Goal: Find specific page/section: Find specific page/section

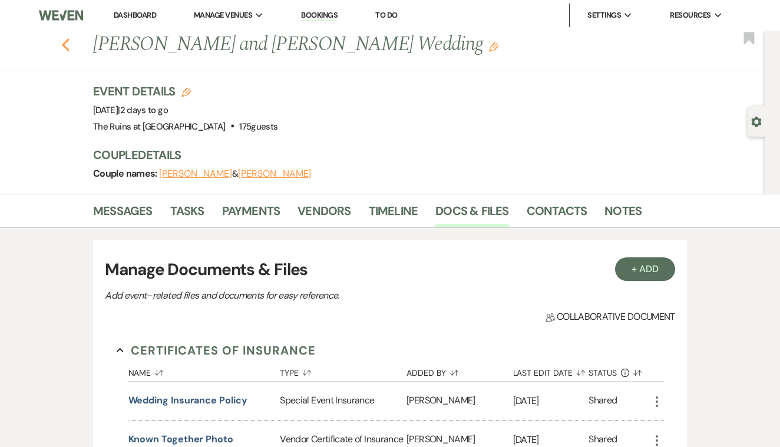
click at [68, 40] on use "button" at bounding box center [66, 44] width 8 height 13
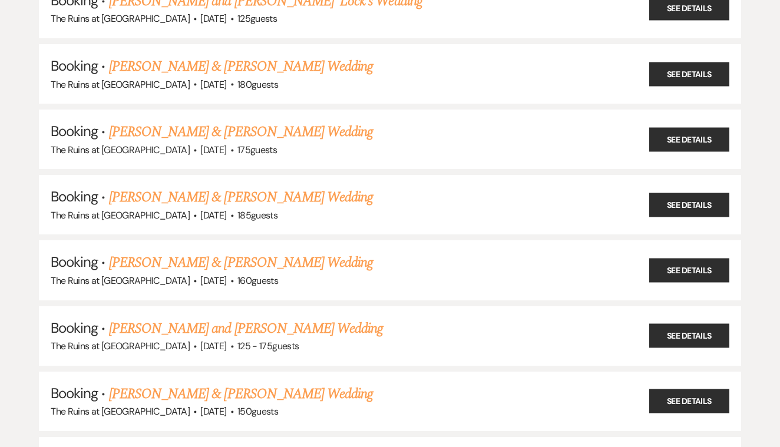
scroll to position [559, 0]
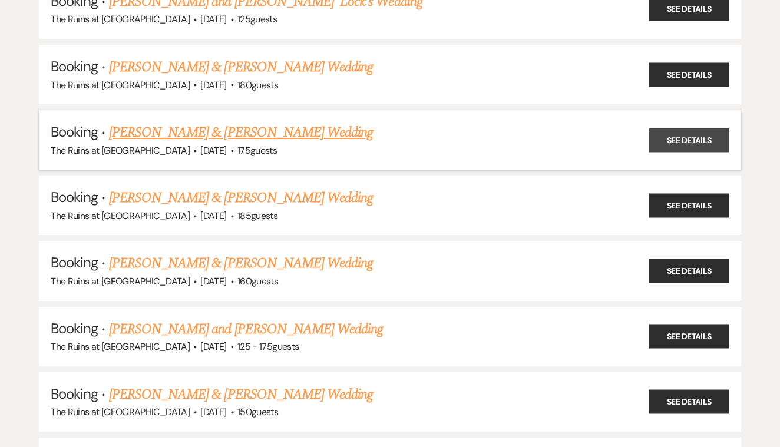
click at [697, 128] on link "See Details" at bounding box center [690, 140] width 80 height 24
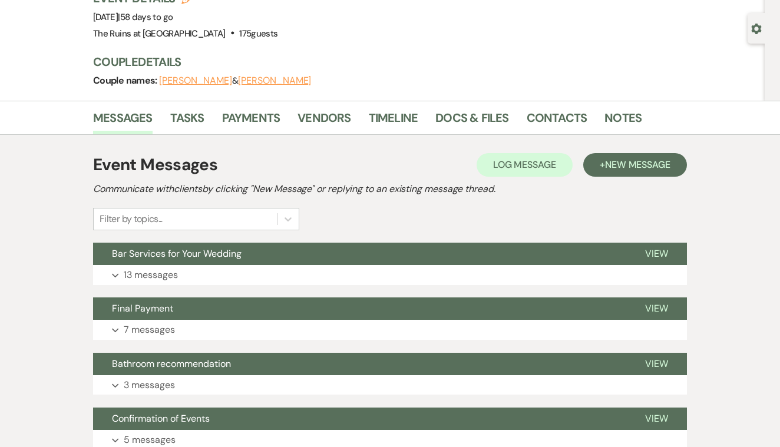
scroll to position [103, 0]
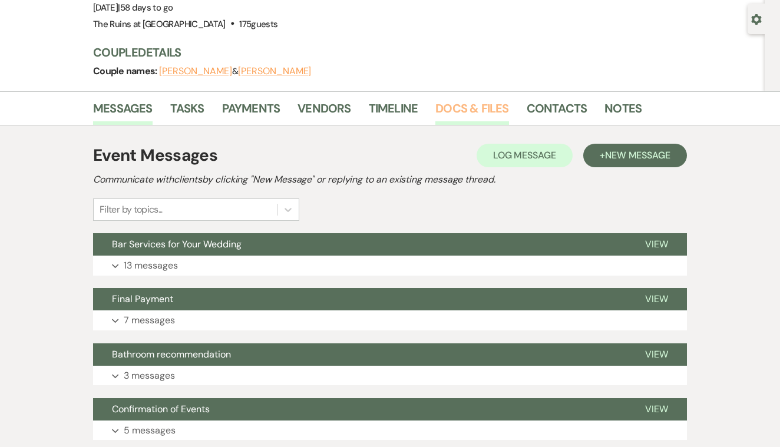
click at [480, 109] on link "Docs & Files" at bounding box center [472, 112] width 73 height 26
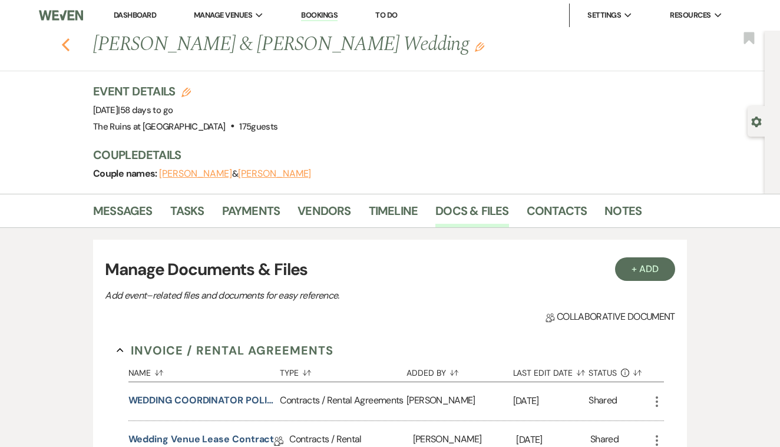
click at [67, 45] on icon "Previous" at bounding box center [65, 45] width 9 height 14
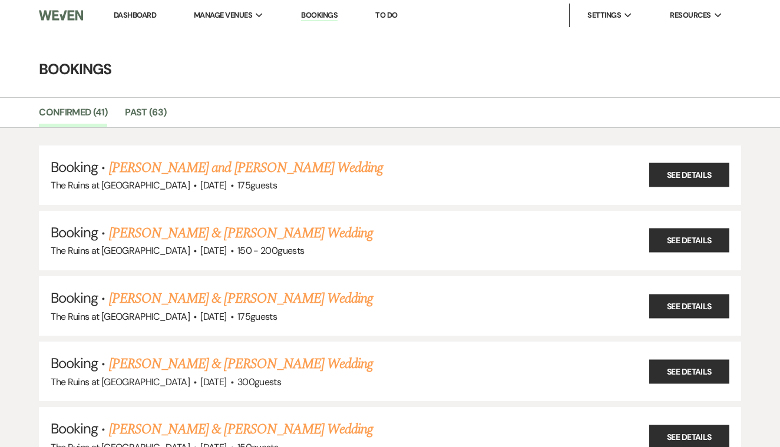
scroll to position [559, 0]
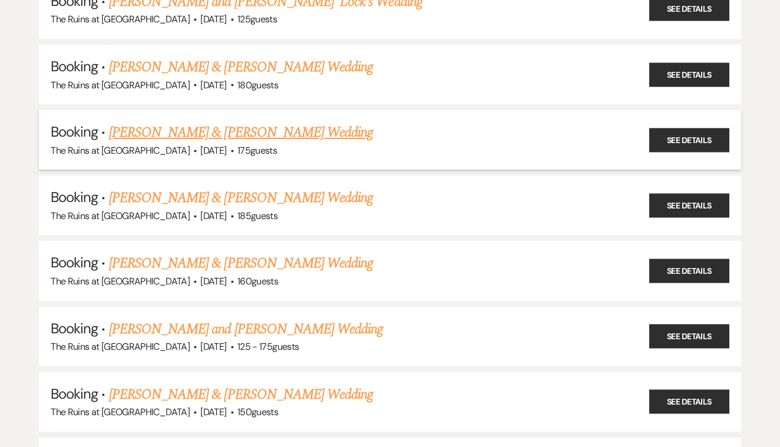
click at [357, 122] on link "[PERSON_NAME] & [PERSON_NAME] Wedding" at bounding box center [241, 132] width 264 height 21
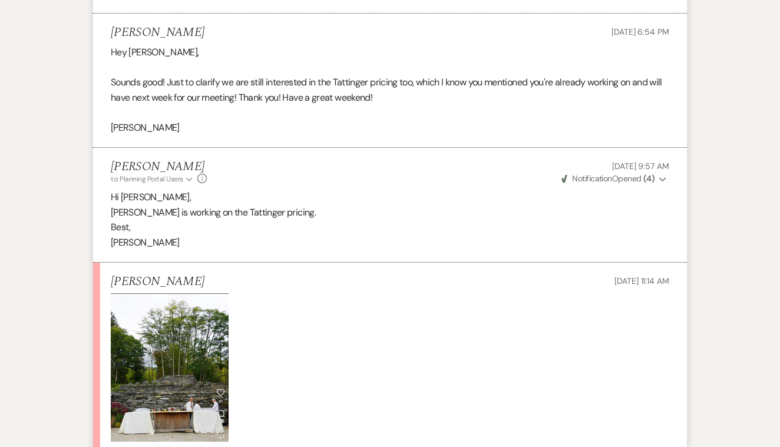
scroll to position [2659, 0]
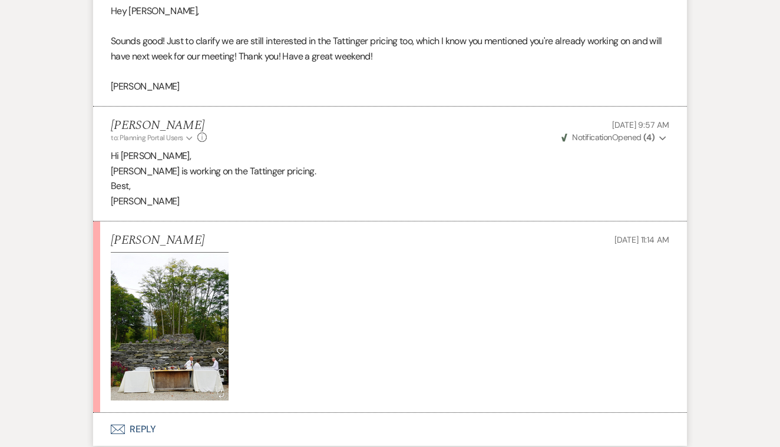
click at [169, 305] on img at bounding box center [170, 326] width 118 height 149
